Goal: Information Seeking & Learning: Check status

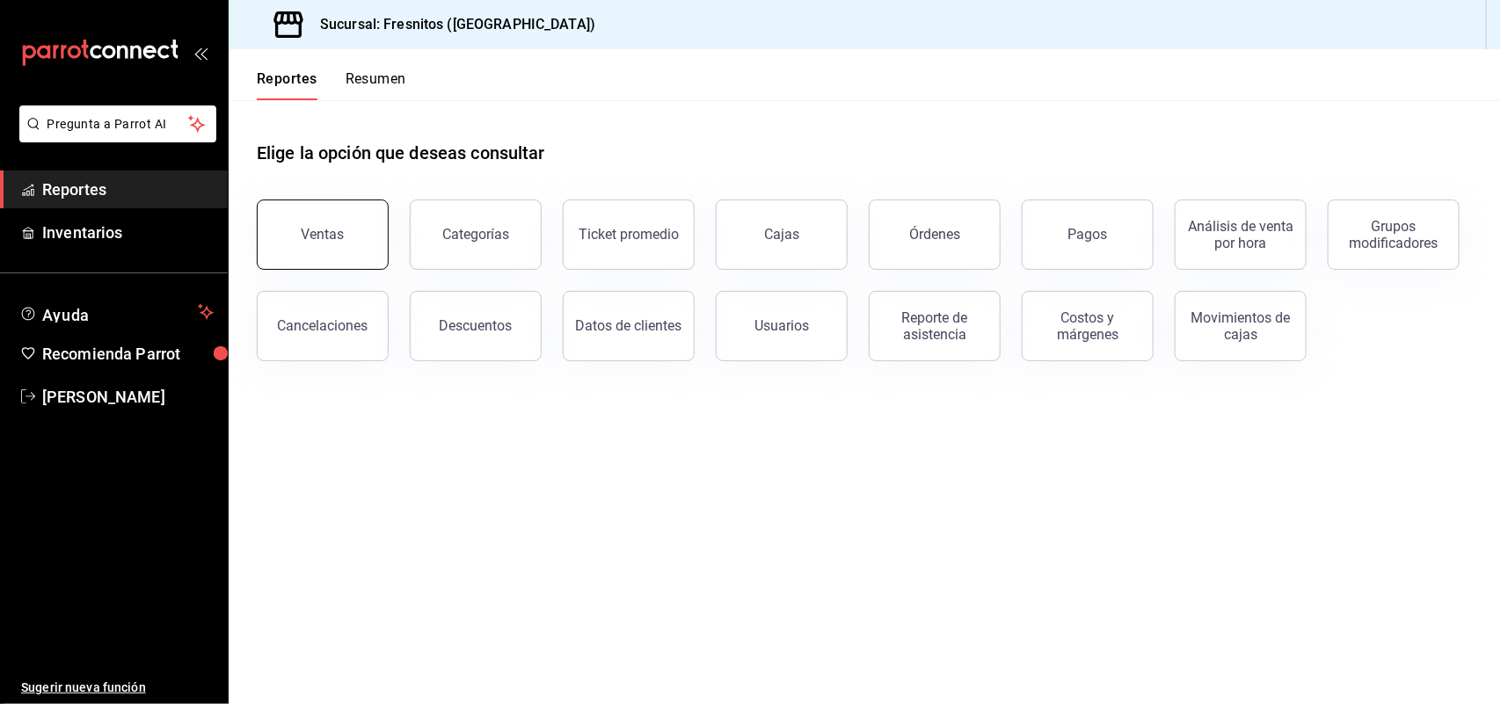
click at [273, 243] on button "Ventas" at bounding box center [323, 235] width 132 height 70
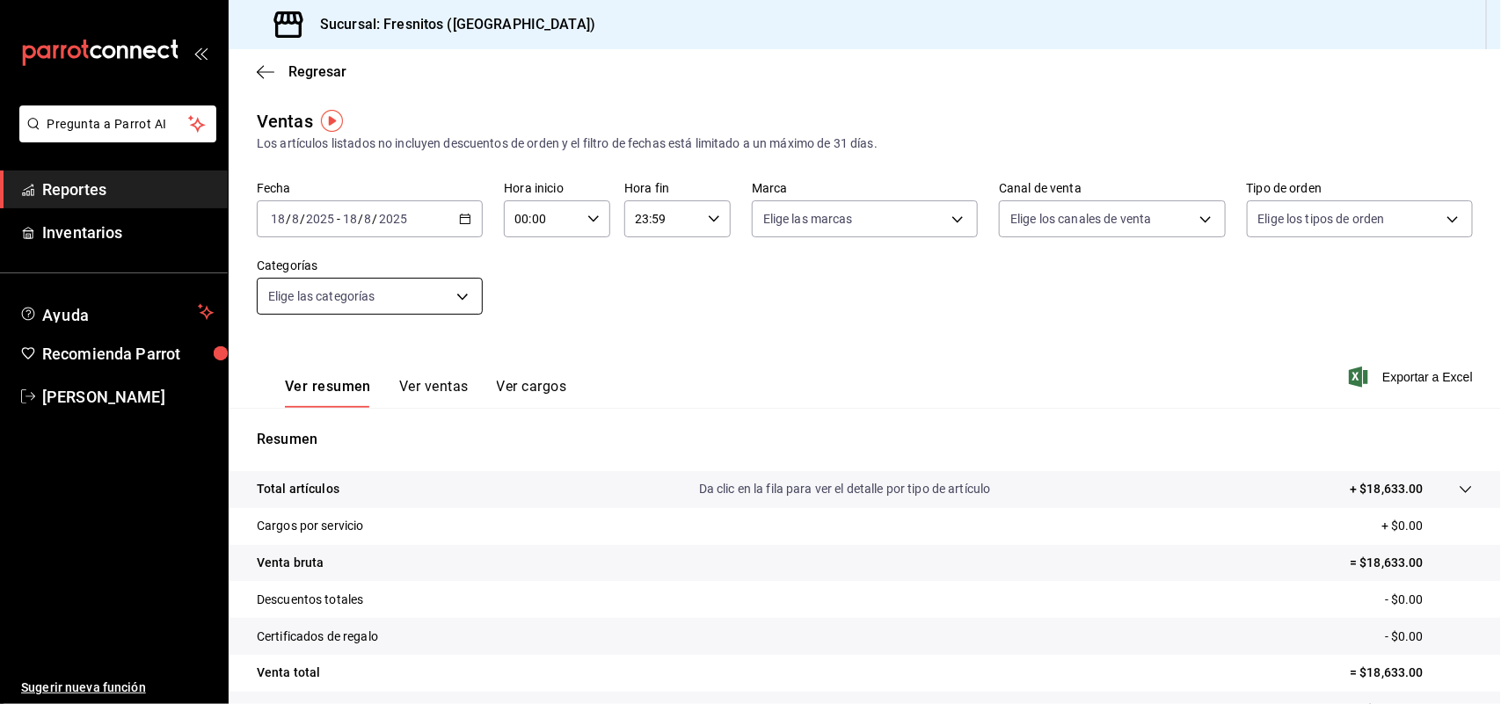
click at [462, 301] on body "Pregunta a Parrot AI Reportes Inventarios Ayuda Recomienda Parrot Adriana Lopez…" at bounding box center [750, 352] width 1501 height 704
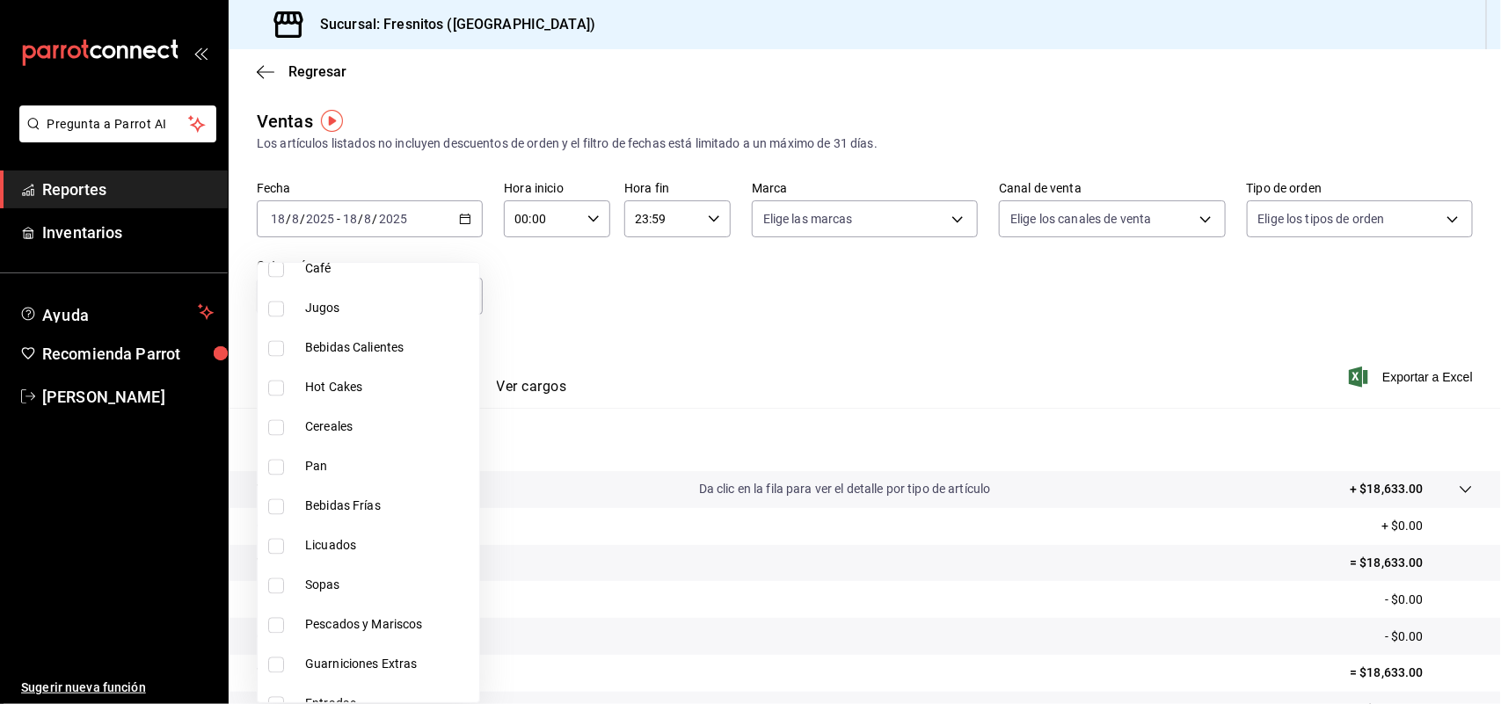
scroll to position [1637, 0]
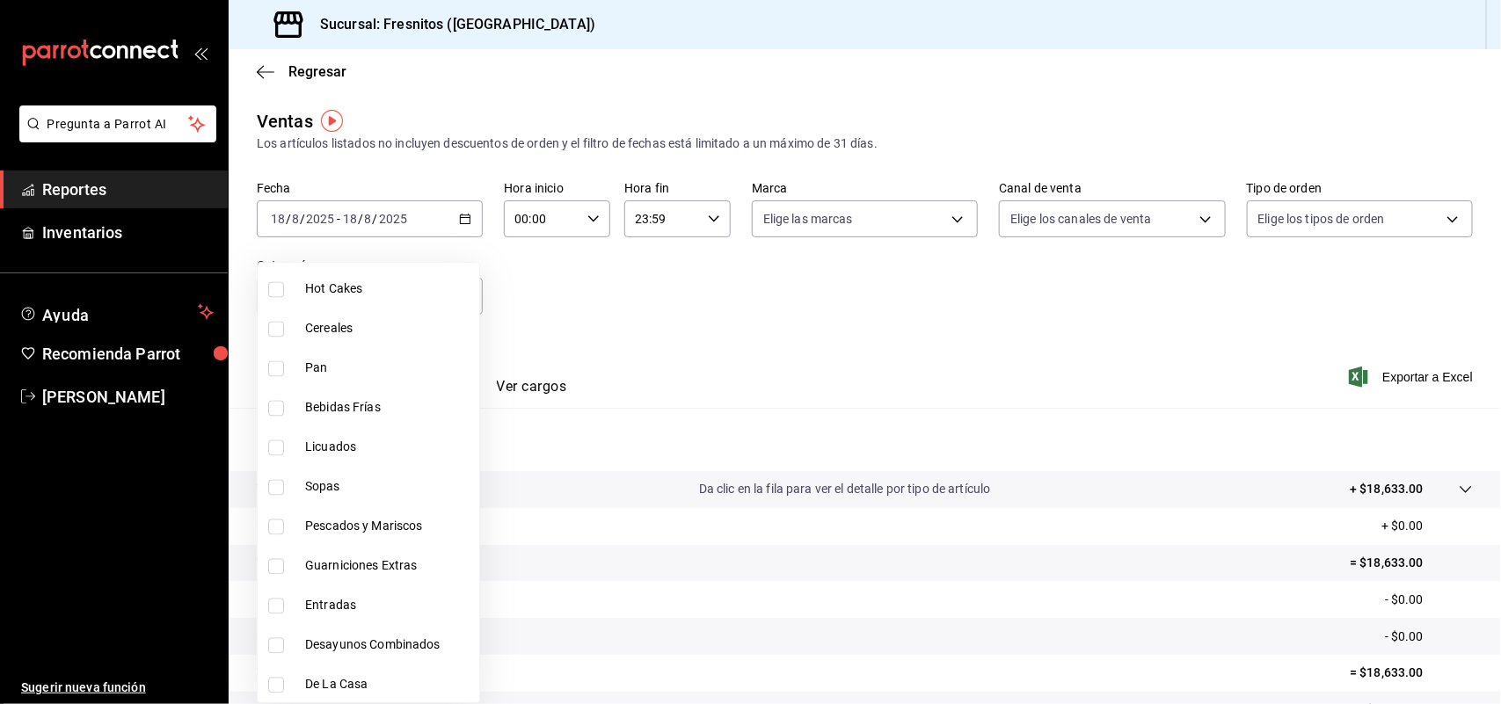
click at [283, 372] on input "checkbox" at bounding box center [276, 369] width 16 height 16
checkbox input "true"
type input "71867573-ed60-4665-b377-e64b506cca6c"
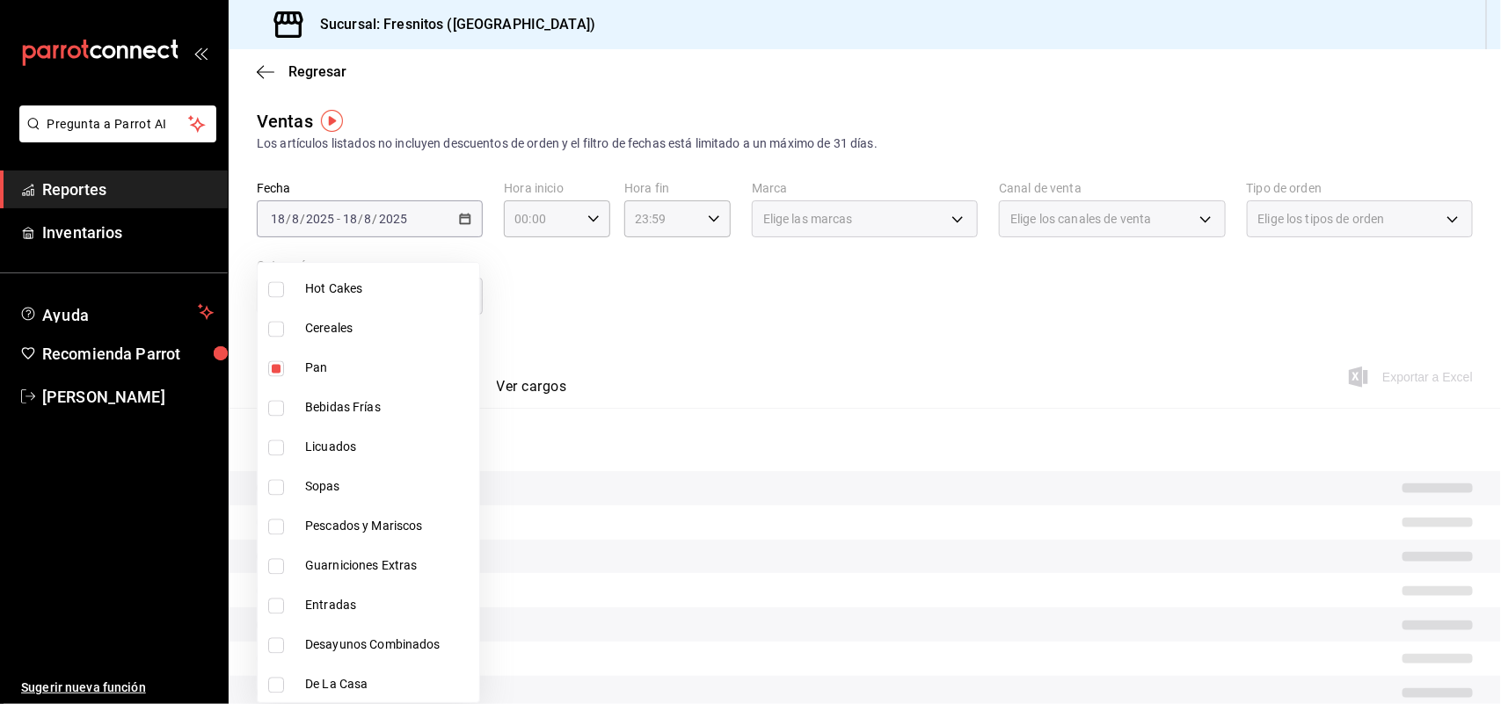
click at [592, 305] on div at bounding box center [750, 352] width 1501 height 704
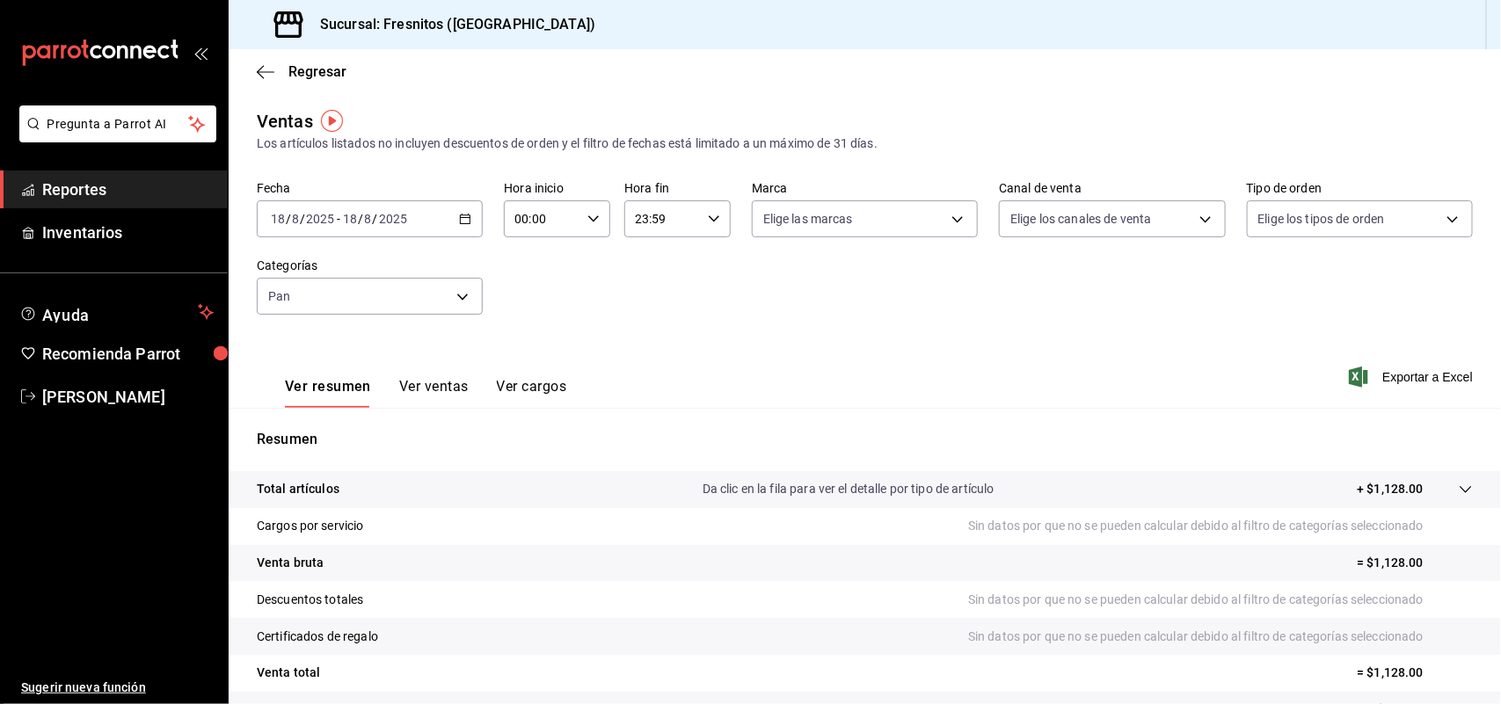
click at [447, 378] on button "Ver ventas" at bounding box center [433, 393] width 69 height 30
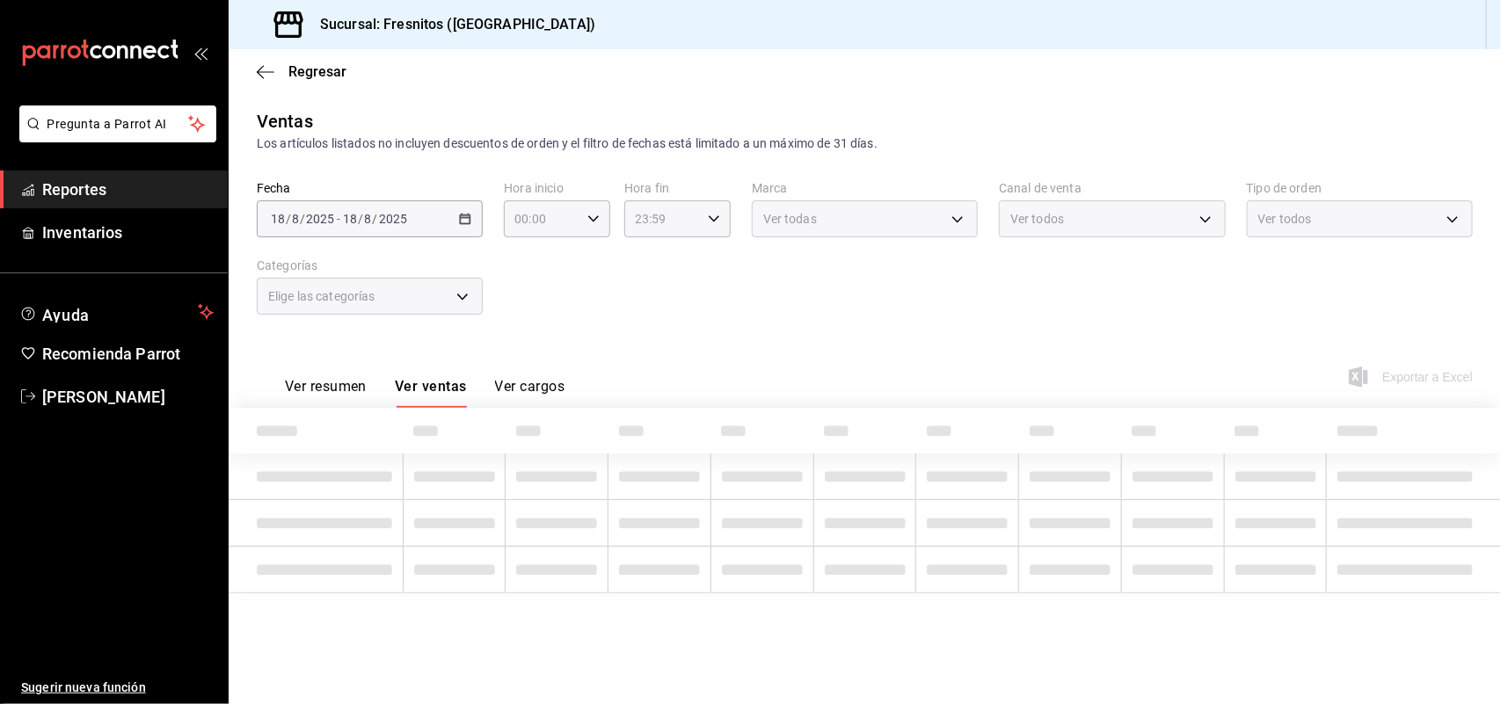
type input "71867573-ed60-4665-b377-e64b506cca6c"
